Goal: Transaction & Acquisition: Obtain resource

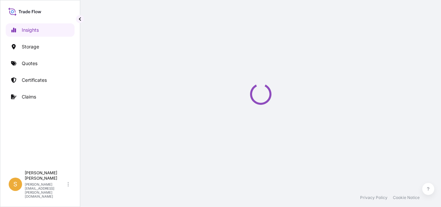
select select "2025"
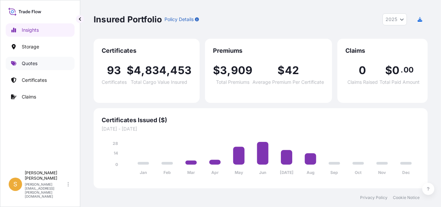
click at [41, 64] on link "Quotes" at bounding box center [40, 63] width 69 height 13
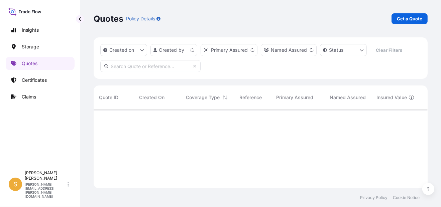
scroll to position [77, 328]
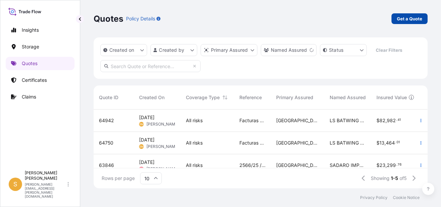
click at [401, 20] on p "Get a Quote" at bounding box center [408, 18] width 25 height 7
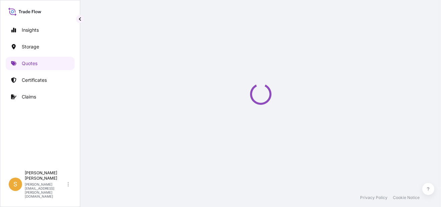
scroll to position [10, 0]
select select "Water"
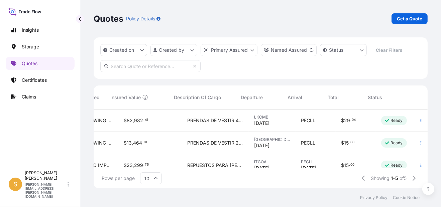
scroll to position [0, 266]
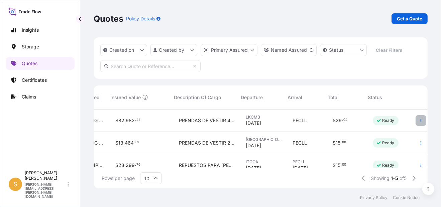
click at [418, 120] on icon "button" at bounding box center [420, 121] width 4 height 4
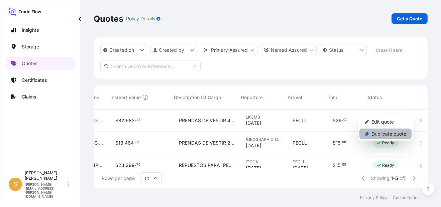
click at [391, 133] on p "Duplicate quote" at bounding box center [388, 134] width 35 height 7
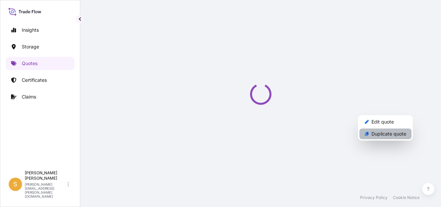
select select "Water"
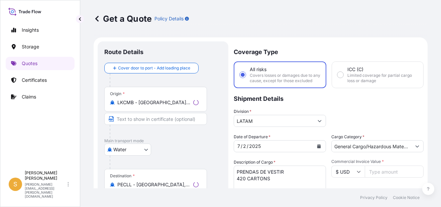
scroll to position [10, 0]
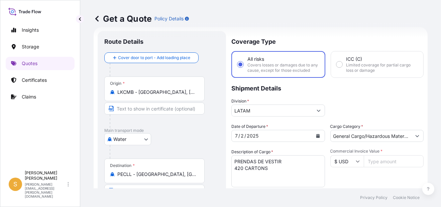
click at [178, 90] on input "LKCMB - [GEOGRAPHIC_DATA], [GEOGRAPHIC_DATA]" at bounding box center [156, 92] width 79 height 7
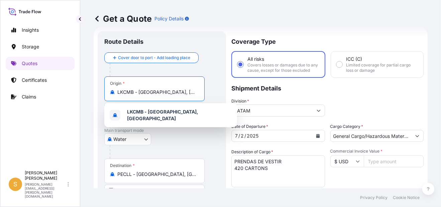
drag, startPoint x: 186, startPoint y: 91, endPoint x: 109, endPoint y: 101, distance: 78.1
click at [109, 101] on div "Origin * LKCMB - [GEOGRAPHIC_DATA], [GEOGRAPHIC_DATA]" at bounding box center [154, 88] width 100 height 25
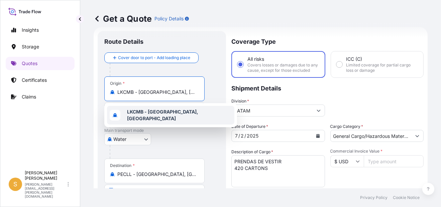
paste input "[PERSON_NAME]"
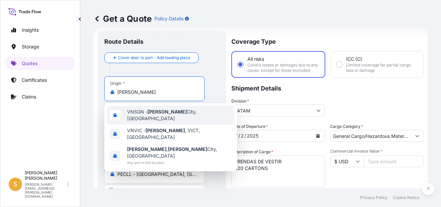
click at [195, 113] on span "VNSGN - [GEOGRAPHIC_DATA], [GEOGRAPHIC_DATA]" at bounding box center [179, 115] width 105 height 13
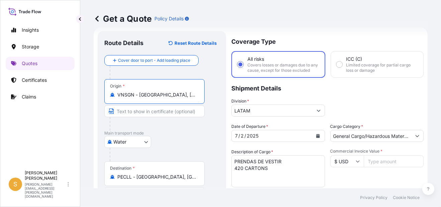
type input "VNSGN - [GEOGRAPHIC_DATA], [GEOGRAPHIC_DATA]"
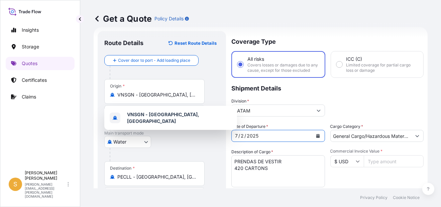
click at [316, 138] on icon "Calendar" at bounding box center [318, 136] width 4 height 4
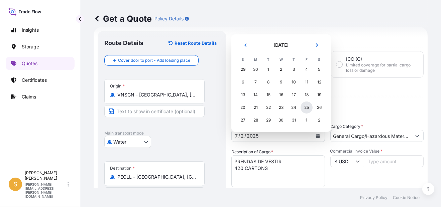
click at [308, 108] on div "25" at bounding box center [306, 108] width 12 height 12
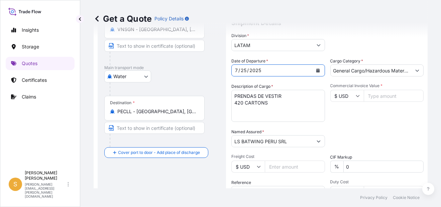
scroll to position [77, 0]
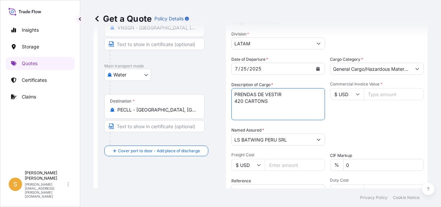
click at [290, 111] on textarea "PRENDAS DE VESTIR 420 CARTONS" at bounding box center [278, 104] width 94 height 32
paste textarea "2 PALLETS - 61 CARTONS"
type textarea "PRENDAS DE VESTIR 2 PALLETS - 61 CARTONS"
click at [379, 96] on input "Commercial Invoice Value *" at bounding box center [393, 94] width 60 height 12
paste input "12020.86"
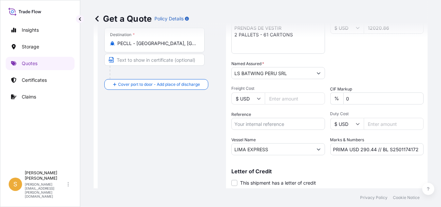
scroll to position [169, 0]
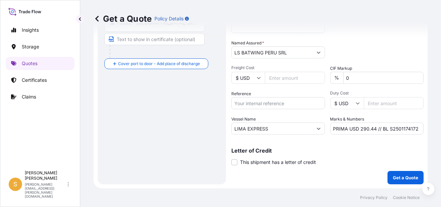
type input "12020.86"
click at [392, 128] on input "PRIMA USD 290.44 // BL S2501174172" at bounding box center [377, 129] width 94 height 12
click at [393, 128] on input "PRIMA USD 290.44 // BL S2501174172" at bounding box center [377, 129] width 94 height 12
click at [394, 127] on input "PRIMA USD 290.44 // BL S2501174172" at bounding box center [377, 129] width 94 height 12
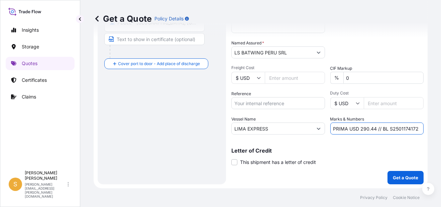
click at [403, 126] on input "PRIMA USD 290.44 // BL S2501174172" at bounding box center [377, 129] width 94 height 12
paste input "204418"
click at [372, 128] on input "PRIMA USD 290.44 // BL S2501204418" at bounding box center [377, 129] width 94 height 12
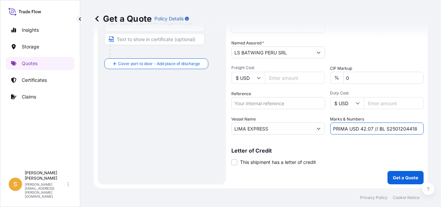
scroll to position [169, 0]
type input "PRIMA USD 42.07 // BL S2501204418"
click at [398, 180] on p "Get a Quote" at bounding box center [404, 177] width 25 height 7
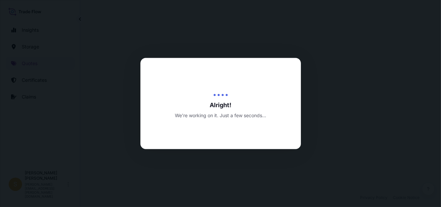
select select "Water"
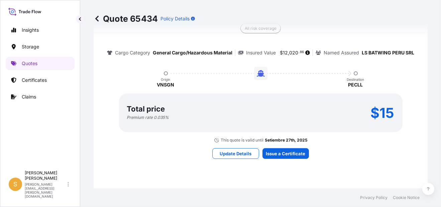
scroll to position [565, 0]
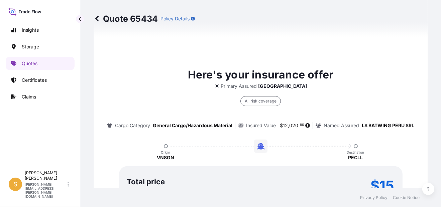
type input "Av. Sta. [PERSON_NAME][STREET_ADDRESS]"
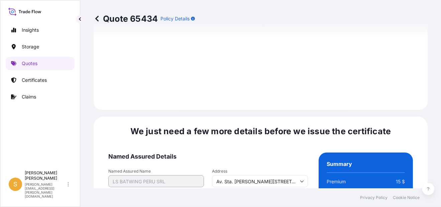
scroll to position [1050, 0]
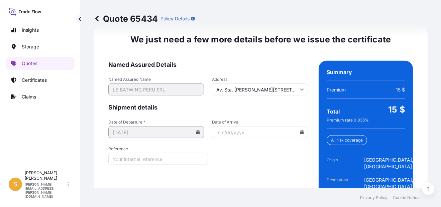
click at [300, 134] on icon at bounding box center [302, 132] width 4 height 4
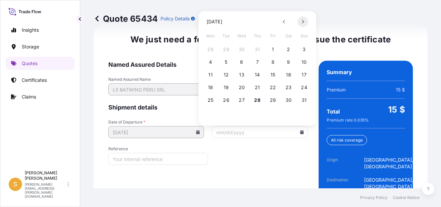
click at [302, 23] on icon at bounding box center [303, 22] width 2 height 4
click at [226, 62] on button "9" at bounding box center [226, 62] width 11 height 11
type input "[DATE]"
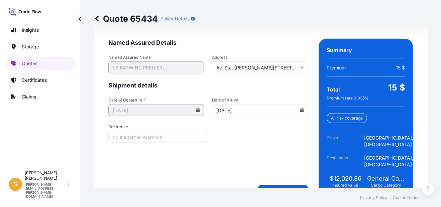
scroll to position [1084, 0]
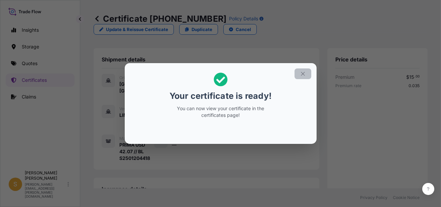
click at [301, 73] on icon "button" at bounding box center [303, 74] width 4 height 4
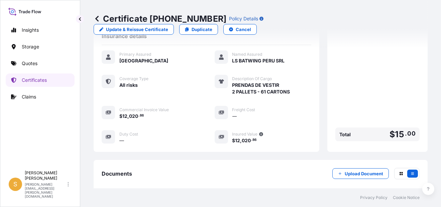
scroll to position [223, 0]
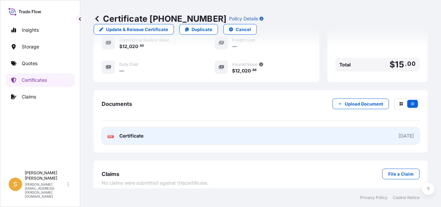
click at [189, 127] on link "PDF Certificate [DATE]" at bounding box center [261, 135] width 318 height 17
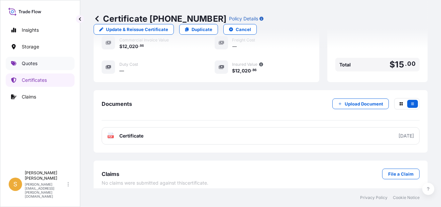
click at [46, 64] on link "Quotes" at bounding box center [40, 63] width 69 height 13
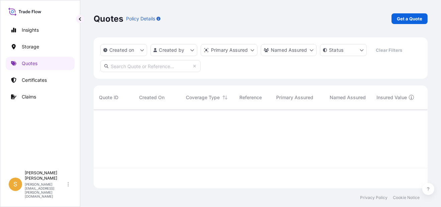
scroll to position [77, 328]
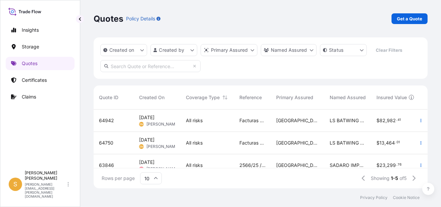
click at [101, 122] on span "64942" at bounding box center [106, 120] width 15 height 7
select select "Water"
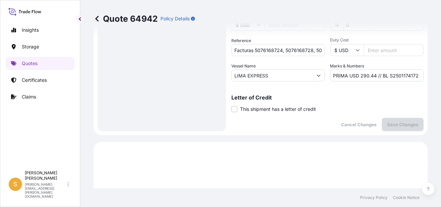
scroll to position [164, 0]
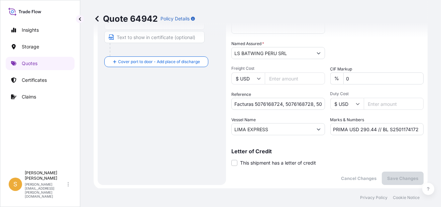
click at [400, 135] on input "PRIMA USD 290.44 // BL S2501174172" at bounding box center [377, 129] width 94 height 12
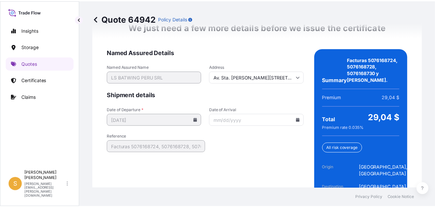
scroll to position [1111, 0]
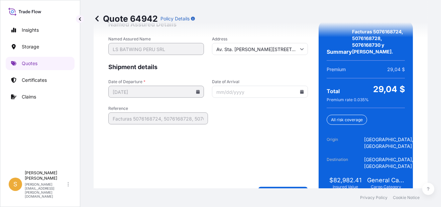
click at [298, 92] on input "Date of Arrival" at bounding box center [260, 92] width 96 height 12
click at [300, 90] on icon at bounding box center [302, 92] width 4 height 4
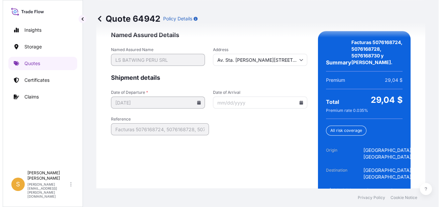
scroll to position [1133, 0]
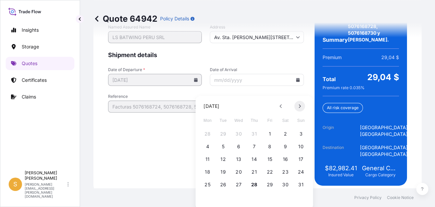
click at [301, 109] on button at bounding box center [300, 106] width 11 height 11
click at [222, 147] on button "9" at bounding box center [223, 146] width 11 height 11
type input "[DATE]"
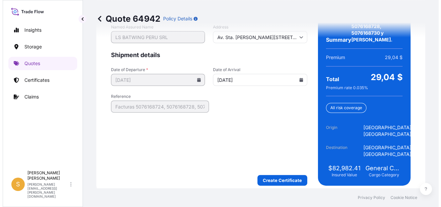
scroll to position [1111, 0]
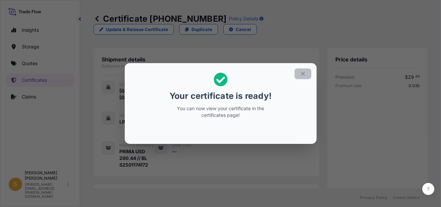
click at [302, 75] on icon "button" at bounding box center [303, 74] width 6 height 6
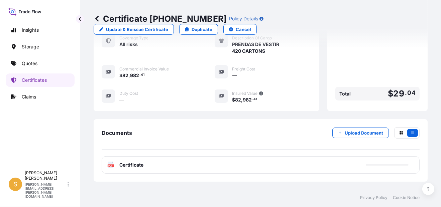
scroll to position [229, 0]
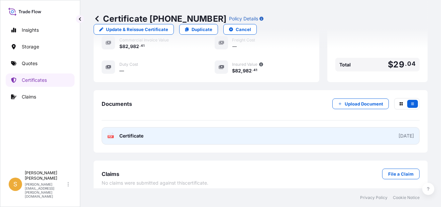
click at [195, 128] on link "PDF Certificate [DATE]" at bounding box center [261, 135] width 318 height 17
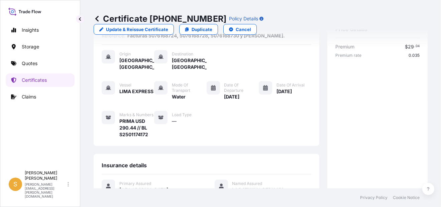
scroll to position [29, 0]
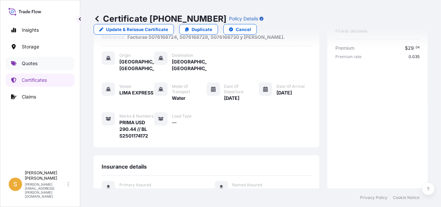
click at [54, 64] on link "Quotes" at bounding box center [40, 63] width 69 height 13
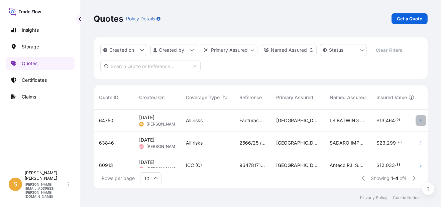
click at [418, 120] on button "button" at bounding box center [420, 120] width 11 height 11
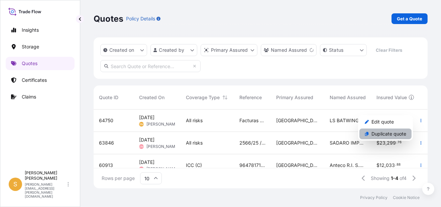
click at [386, 134] on p "Duplicate quote" at bounding box center [388, 134] width 35 height 7
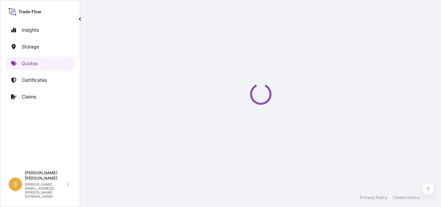
select select "Water"
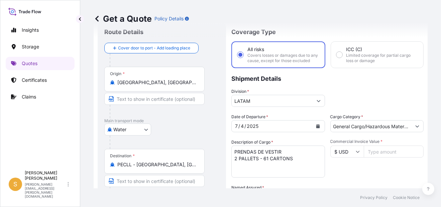
scroll to position [10, 0]
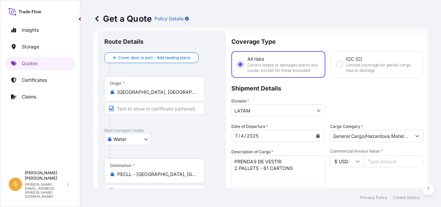
click at [143, 81] on div "Origin * [GEOGRAPHIC_DATA], [GEOGRAPHIC_DATA], [GEOGRAPHIC_DATA]" at bounding box center [154, 88] width 100 height 25
click at [143, 89] on input "[GEOGRAPHIC_DATA], [GEOGRAPHIC_DATA], [GEOGRAPHIC_DATA]" at bounding box center [156, 92] width 79 height 7
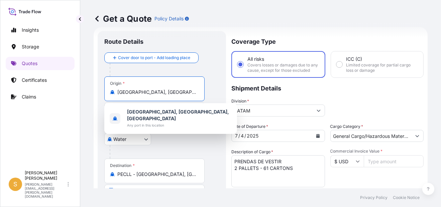
scroll to position [0, 14]
click at [156, 91] on input "[GEOGRAPHIC_DATA], [GEOGRAPHIC_DATA], [GEOGRAPHIC_DATA]" at bounding box center [156, 92] width 79 height 7
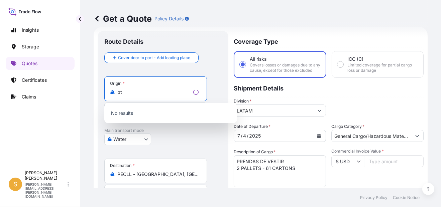
type input "t"
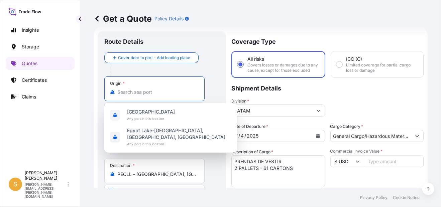
paste input "HAI [PERSON_NAME]"
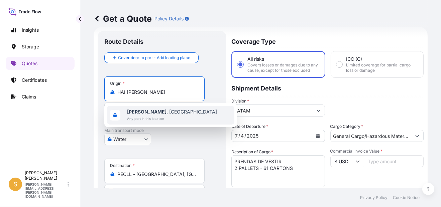
click at [143, 114] on b "[PERSON_NAME]" at bounding box center [146, 112] width 39 height 6
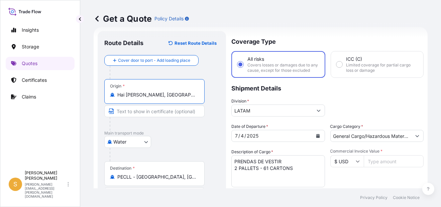
type input "Hai [PERSON_NAME], [GEOGRAPHIC_DATA]"
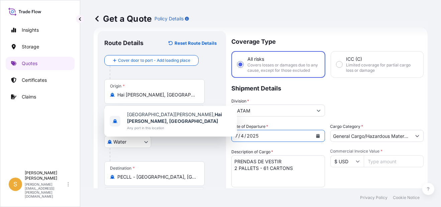
click at [316, 138] on icon "Calendar" at bounding box center [318, 136] width 4 height 4
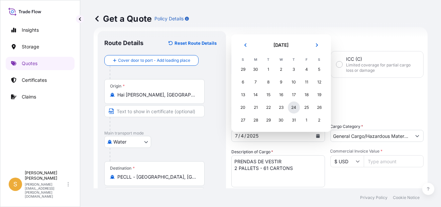
click at [298, 109] on div "24" at bounding box center [294, 108] width 12 height 12
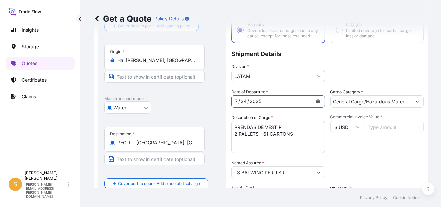
scroll to position [77, 0]
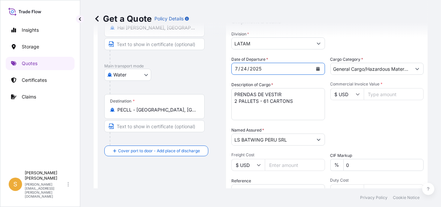
click at [383, 100] on input "Commercial Invoice Value *" at bounding box center [393, 94] width 60 height 12
paste input "2494.22"
type input "2494.22"
click at [374, 127] on div "Date of Departure * [DATE] Cargo Category * General Cargo/Hazardous Material De…" at bounding box center [327, 139] width 192 height 166
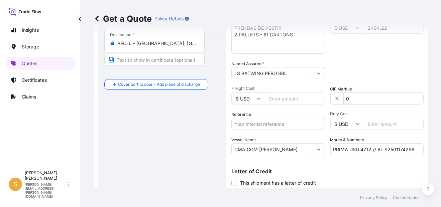
scroll to position [169, 0]
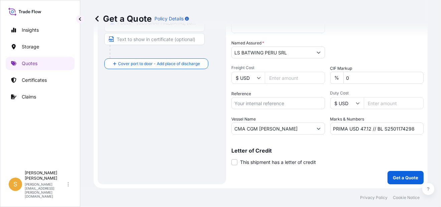
click at [301, 106] on input "Reference" at bounding box center [278, 103] width 94 height 12
paste input "Factura 5079169635."
type input "Factura 5079169635."
click at [307, 129] on input "CMA CGM [PERSON_NAME]" at bounding box center [271, 129] width 81 height 12
drag, startPoint x: 308, startPoint y: 129, endPoint x: 143, endPoint y: 144, distance: 165.7
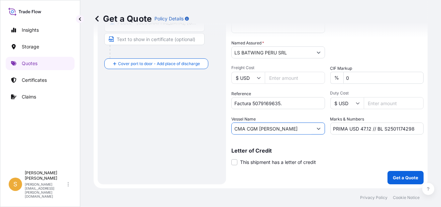
click at [143, 144] on form "Route Details Reset Route Details Cover door to port - Add loading place Place …" at bounding box center [261, 31] width 334 height 316
paste input "LIMA EXPRESS"
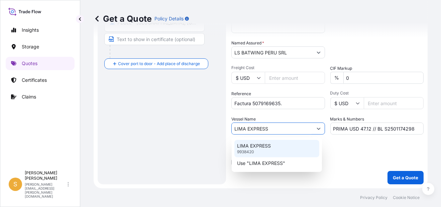
click at [295, 149] on div "LIMA EXPRESS 9938420" at bounding box center [276, 148] width 85 height 17
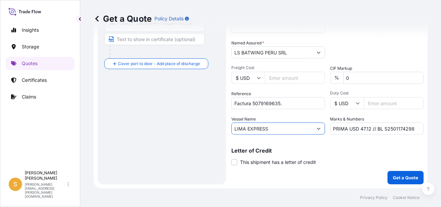
type input "LIMA EXPRESS"
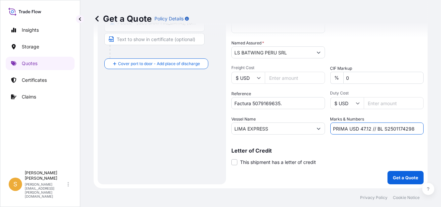
click at [393, 128] on input "PRIMA USD 47.12 // BL S2501174298" at bounding box center [377, 129] width 94 height 12
paste input "201293"
click at [369, 129] on input "PRIMA USD 47.12 // BL S2501201293" at bounding box center [377, 129] width 94 height 12
type input "PRIMA USD 40.00 // BL S2501201293"
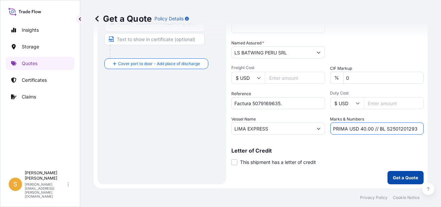
click at [403, 177] on p "Get a Quote" at bounding box center [404, 177] width 25 height 7
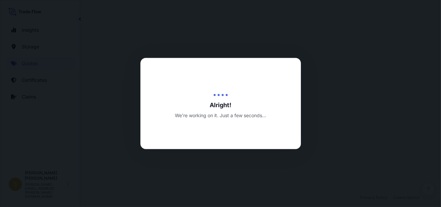
select select "Water"
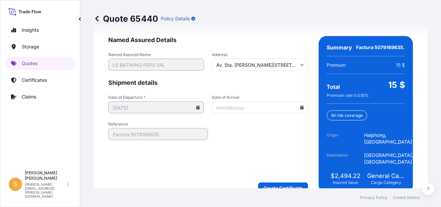
scroll to position [1084, 0]
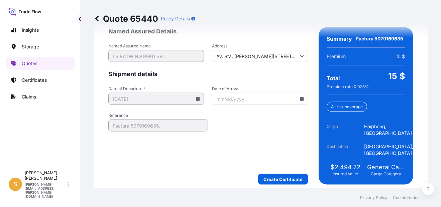
click at [300, 101] on icon at bounding box center [302, 99] width 4 height 4
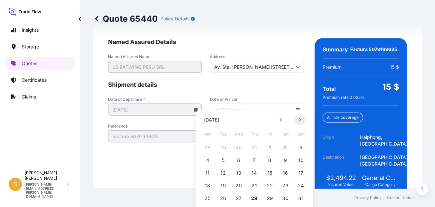
click at [298, 121] on button at bounding box center [300, 120] width 11 height 11
click at [227, 159] on button "9" at bounding box center [223, 160] width 11 height 11
type input "[DATE]"
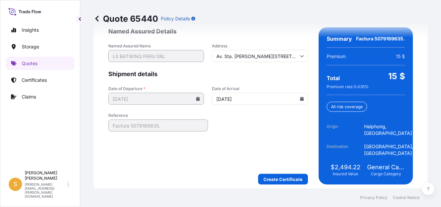
scroll to position [1084, 0]
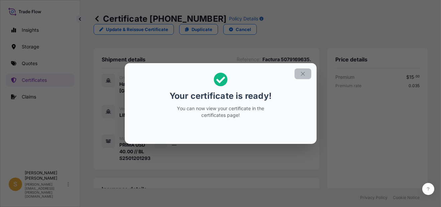
click at [302, 75] on icon "button" at bounding box center [303, 74] width 6 height 6
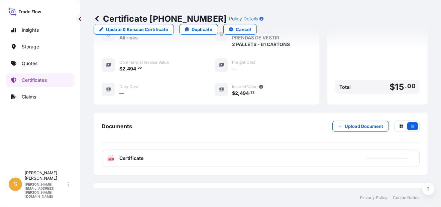
scroll to position [229, 0]
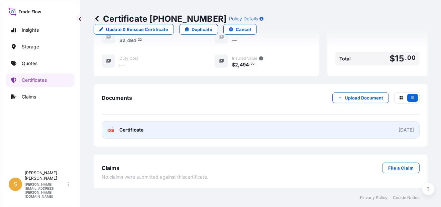
click at [155, 134] on link "PDF Certificate [DATE]" at bounding box center [261, 129] width 318 height 17
